Goal: Transaction & Acquisition: Book appointment/travel/reservation

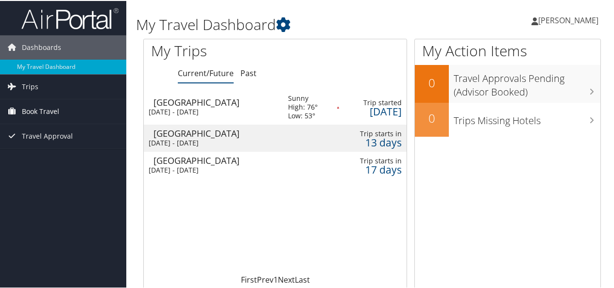
click at [33, 106] on span "Book Travel" at bounding box center [40, 111] width 37 height 24
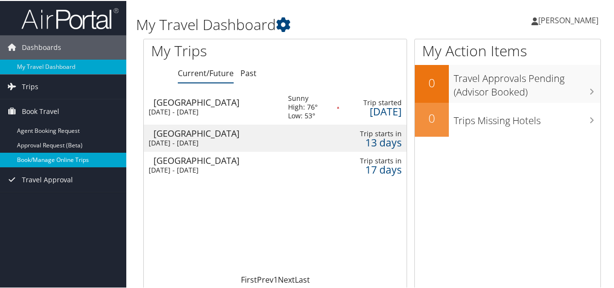
click at [40, 157] on link "Book/Manage Online Trips" at bounding box center [63, 159] width 126 height 15
